Goal: Information Seeking & Learning: Learn about a topic

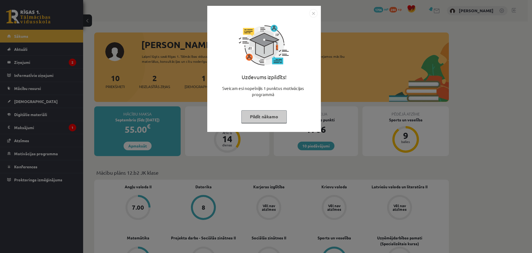
click at [314, 13] on img "Close" at bounding box center [313, 13] width 8 height 8
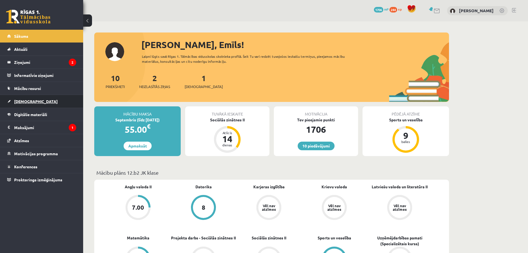
click at [27, 99] on link "[DEMOGRAPHIC_DATA]" at bounding box center [41, 101] width 69 height 13
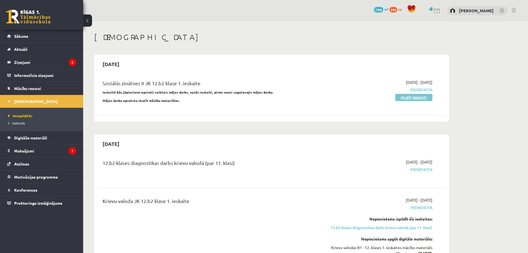
click at [409, 97] on link "Pildīt ieskaiti" at bounding box center [413, 97] width 37 height 7
click at [30, 86] on span "Mācību resursi" at bounding box center [27, 88] width 27 height 5
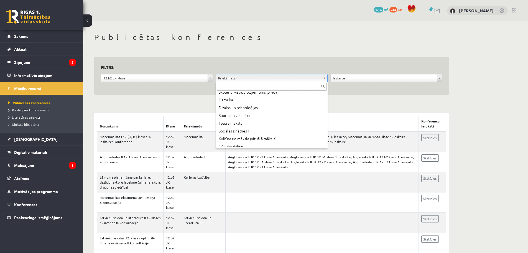
scroll to position [132, 0]
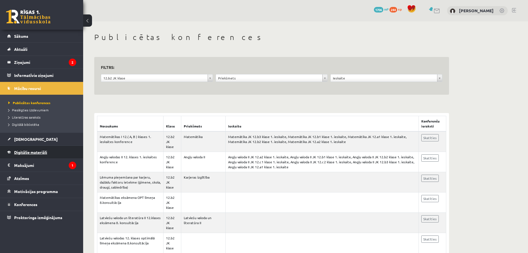
click at [32, 151] on span "Digitālie materiāli" at bounding box center [30, 151] width 33 height 5
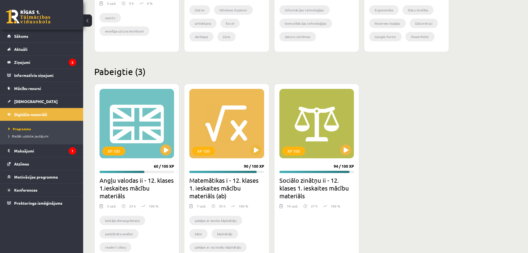
scroll to position [463, 0]
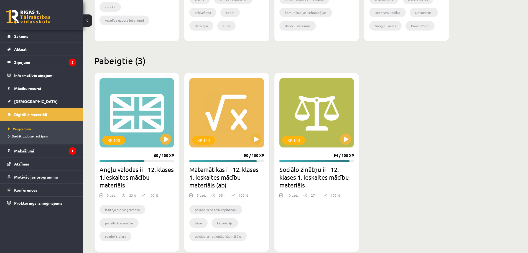
click at [306, 174] on h2 "Sociālo zinātņu ii - 12. klases 1. ieskaites mācību materiāls" at bounding box center [316, 176] width 75 height 23
click at [344, 137] on button at bounding box center [345, 138] width 11 height 11
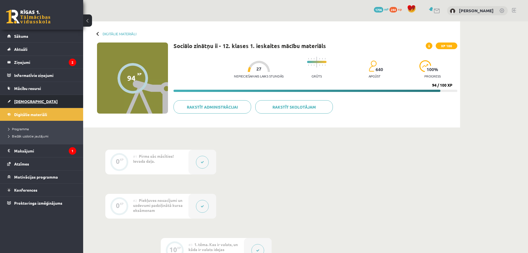
click at [24, 100] on span "[DEMOGRAPHIC_DATA]" at bounding box center [36, 101] width 44 height 5
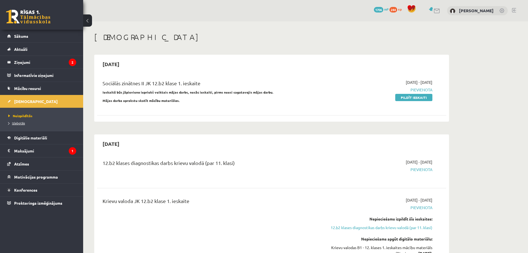
click at [22, 122] on span "Izlabotās" at bounding box center [16, 123] width 17 height 4
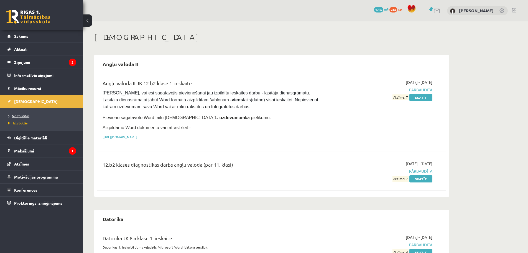
click at [18, 114] on span "Neizpildītās" at bounding box center [18, 115] width 21 height 4
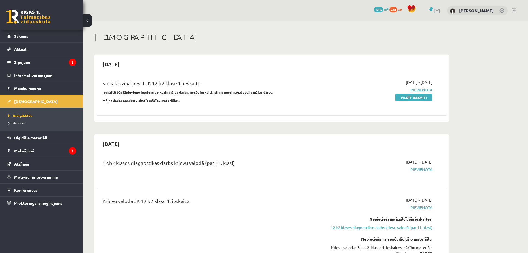
scroll to position [23, 0]
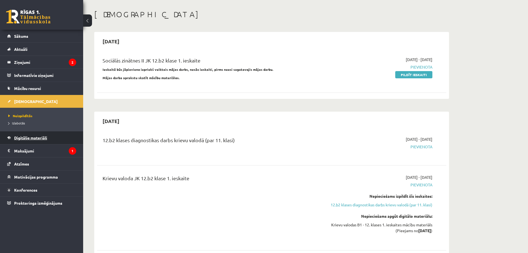
click at [32, 141] on link "Digitālie materiāli" at bounding box center [41, 137] width 69 height 13
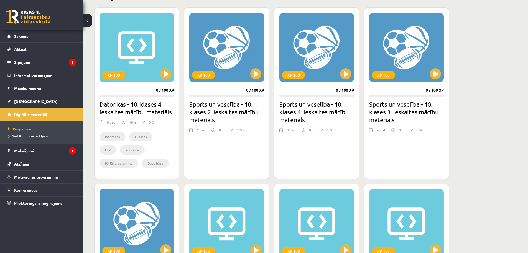
scroll to position [473, 0]
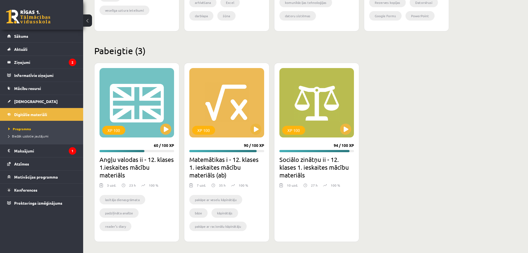
click at [298, 167] on h2 "Sociālo zinātņu ii - 12. klases 1. ieskaites mācību materiāls" at bounding box center [316, 166] width 75 height 23
click at [344, 127] on button at bounding box center [345, 128] width 11 height 11
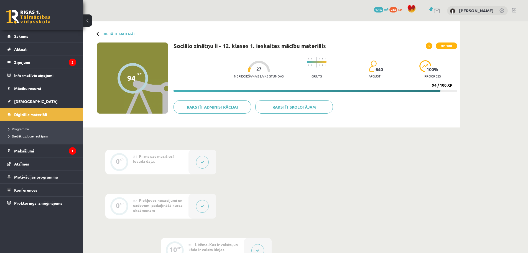
click at [204, 162] on icon at bounding box center [202, 161] width 3 height 3
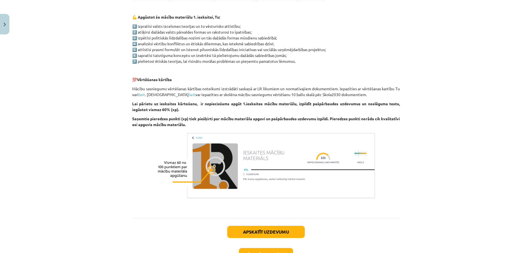
scroll to position [313, 0]
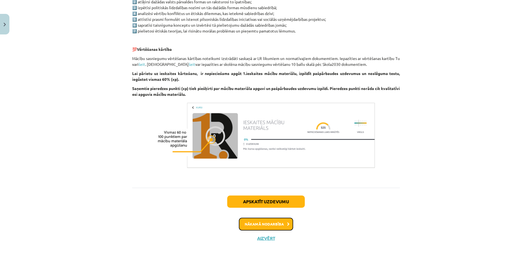
click at [265, 220] on button "Nākamā nodarbība" at bounding box center [266, 223] width 54 height 13
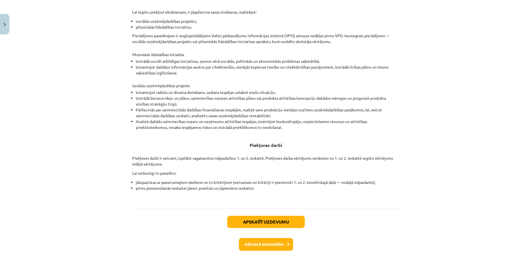
scroll to position [136, 0]
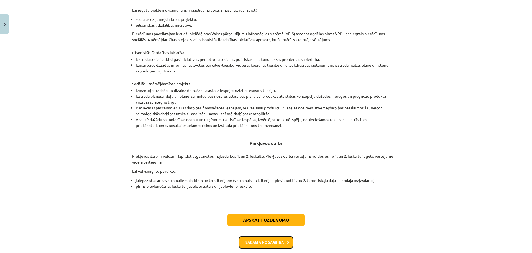
click at [275, 241] on button "Nākamā nodarbība" at bounding box center [266, 242] width 54 height 13
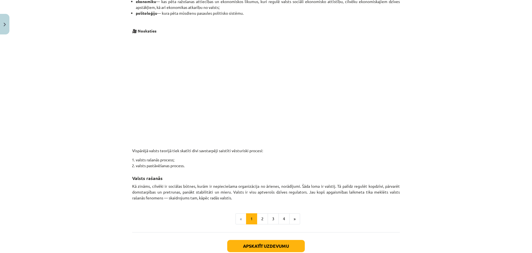
scroll to position [270, 0]
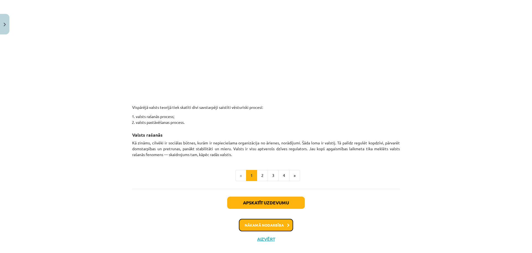
click at [266, 221] on button "Nākamā nodarbība" at bounding box center [266, 224] width 54 height 13
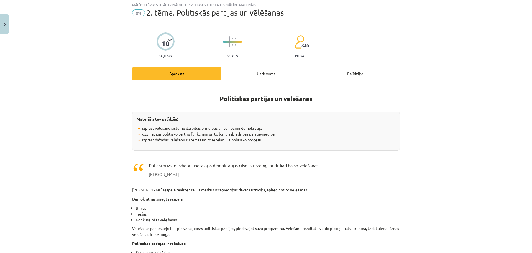
scroll to position [14, 0]
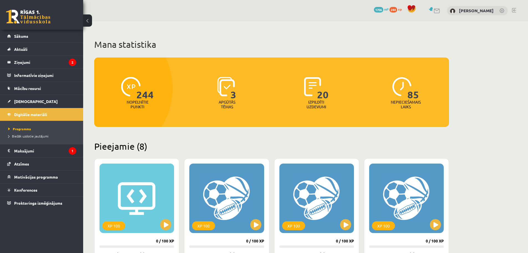
scroll to position [473, 0]
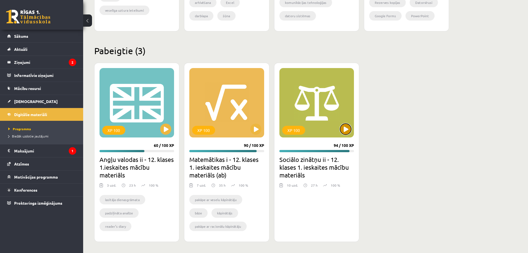
click at [343, 129] on button at bounding box center [345, 128] width 11 height 11
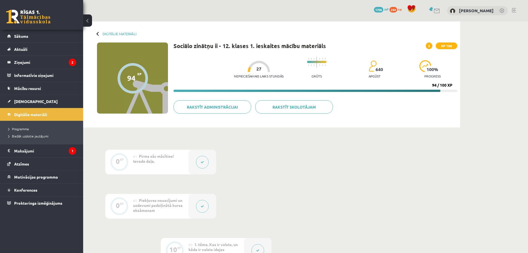
click at [204, 163] on button at bounding box center [202, 161] width 13 height 13
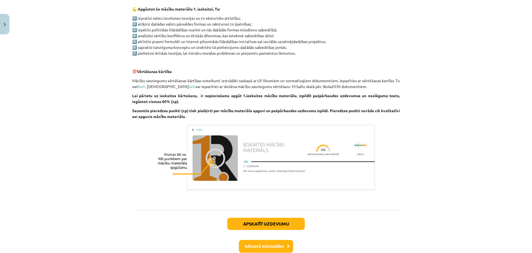
scroll to position [293, 0]
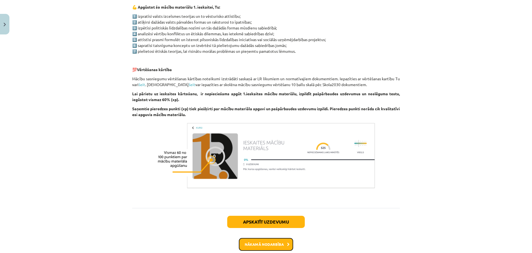
click at [266, 244] on button "Nākamā nodarbība" at bounding box center [266, 244] width 54 height 13
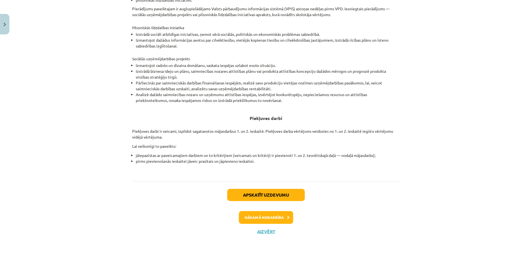
scroll to position [163, 0]
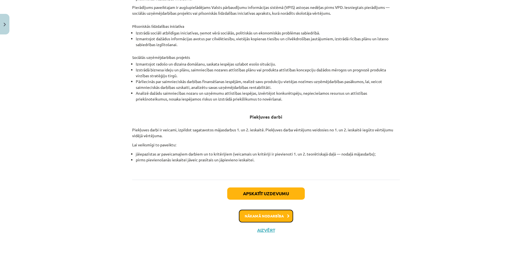
click at [272, 216] on button "Nākamā nodarbība" at bounding box center [266, 215] width 54 height 13
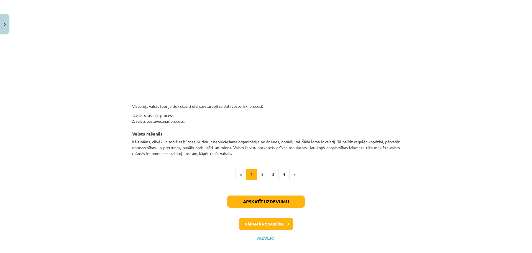
scroll to position [277, 0]
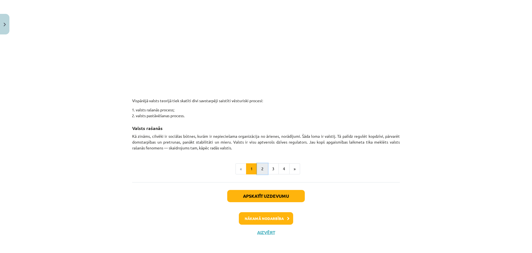
click at [257, 165] on button "2" at bounding box center [262, 168] width 11 height 11
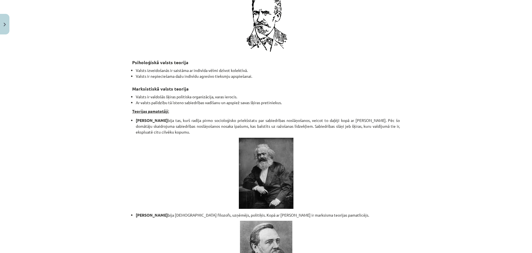
scroll to position [1087, 0]
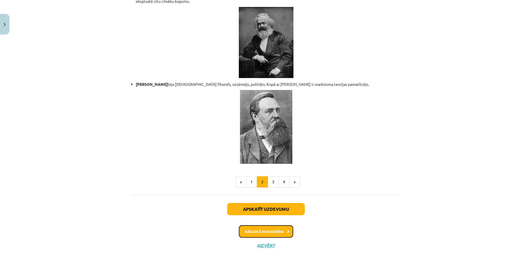
click at [250, 225] on button "Nākamā nodarbība" at bounding box center [266, 231] width 54 height 13
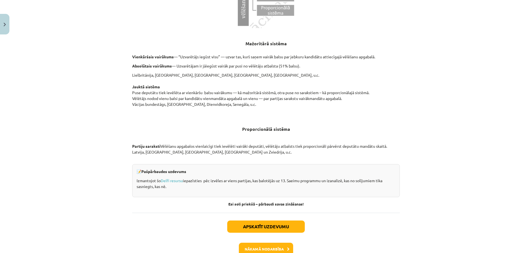
scroll to position [540, 0]
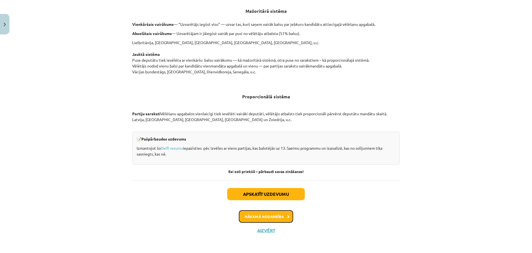
click at [255, 213] on button "Nākamā nodarbība" at bounding box center [266, 216] width 54 height 13
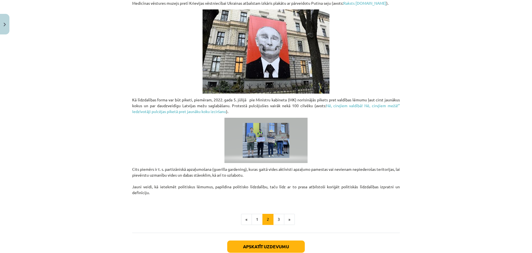
scroll to position [389, 0]
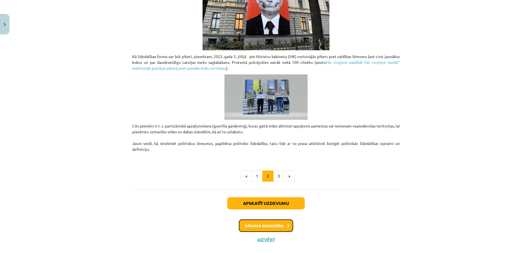
click at [264, 222] on button "Nākamā nodarbība" at bounding box center [266, 225] width 54 height 13
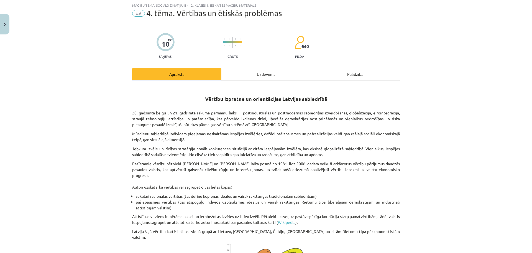
scroll to position [560, 0]
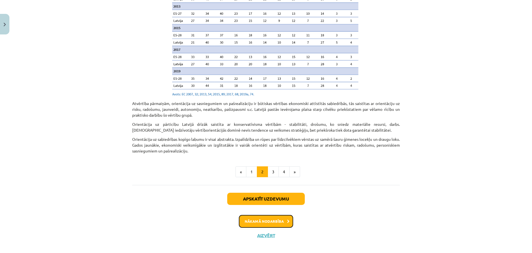
click at [278, 218] on button "Nākamā nodarbība" at bounding box center [266, 221] width 54 height 13
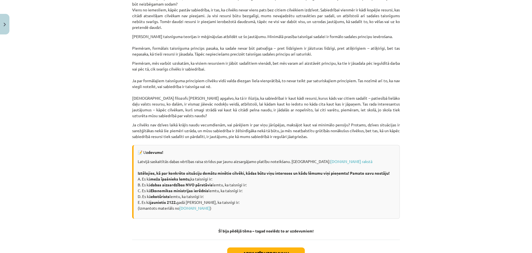
scroll to position [732, 0]
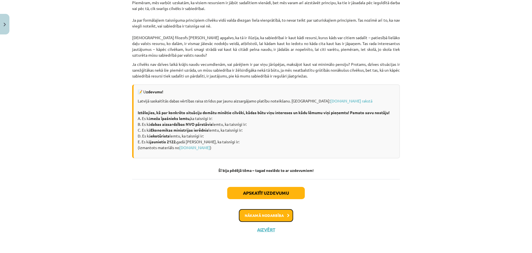
click at [275, 211] on button "Nākamā nodarbība" at bounding box center [266, 215] width 54 height 13
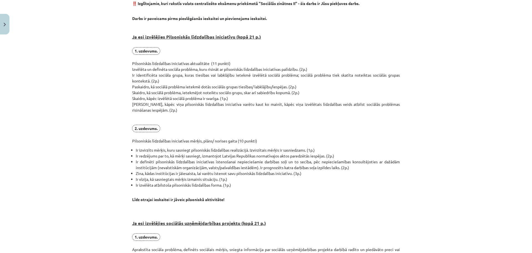
scroll to position [123, 0]
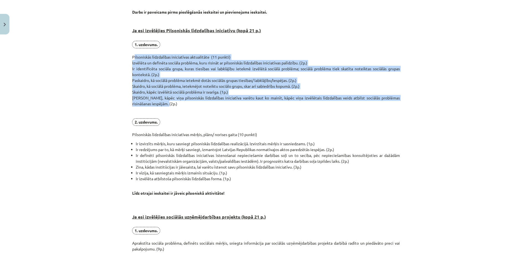
drag, startPoint x: 126, startPoint y: 56, endPoint x: 161, endPoint y: 103, distance: 58.9
click at [161, 103] on div "Mācību tēma: Sociālo zinātņu ii - 12. klases 1. ieskaites mācību materiāls #8 P…" at bounding box center [266, 126] width 532 height 253
copy p "Pilsoniskās līdzdalības iniciatīvas aktualitāte (11 punkti) Izvēlēta un definēt…"
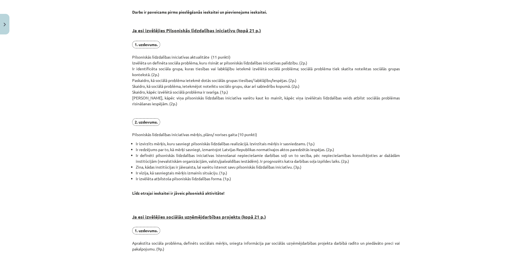
click at [243, 122] on p "1. uzdevums. Pilsoniskās līdzdalības iniciatīvas aktualitāte (11 punkti) Izvēlē…" at bounding box center [266, 89] width 268 height 96
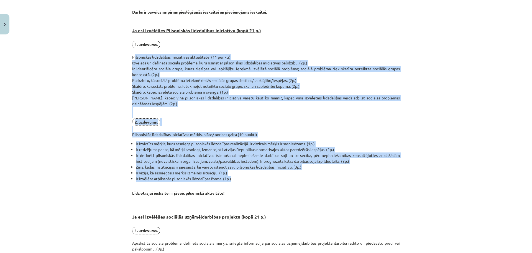
drag, startPoint x: 130, startPoint y: 55, endPoint x: 232, endPoint y: 180, distance: 162.1
click at [232, 180] on div "0 XP Saņemsi Sarežģīts 640 pilda Apraksts Uzdevums Palīdzība Pirmais obligātais…" at bounding box center [266, 206] width 274 height 585
copy div "Loremipsumd sitametcons adipiscinge seddoeiusmo (59 tempor) Incididu ut laboree…"
